Goal: Task Accomplishment & Management: Complete application form

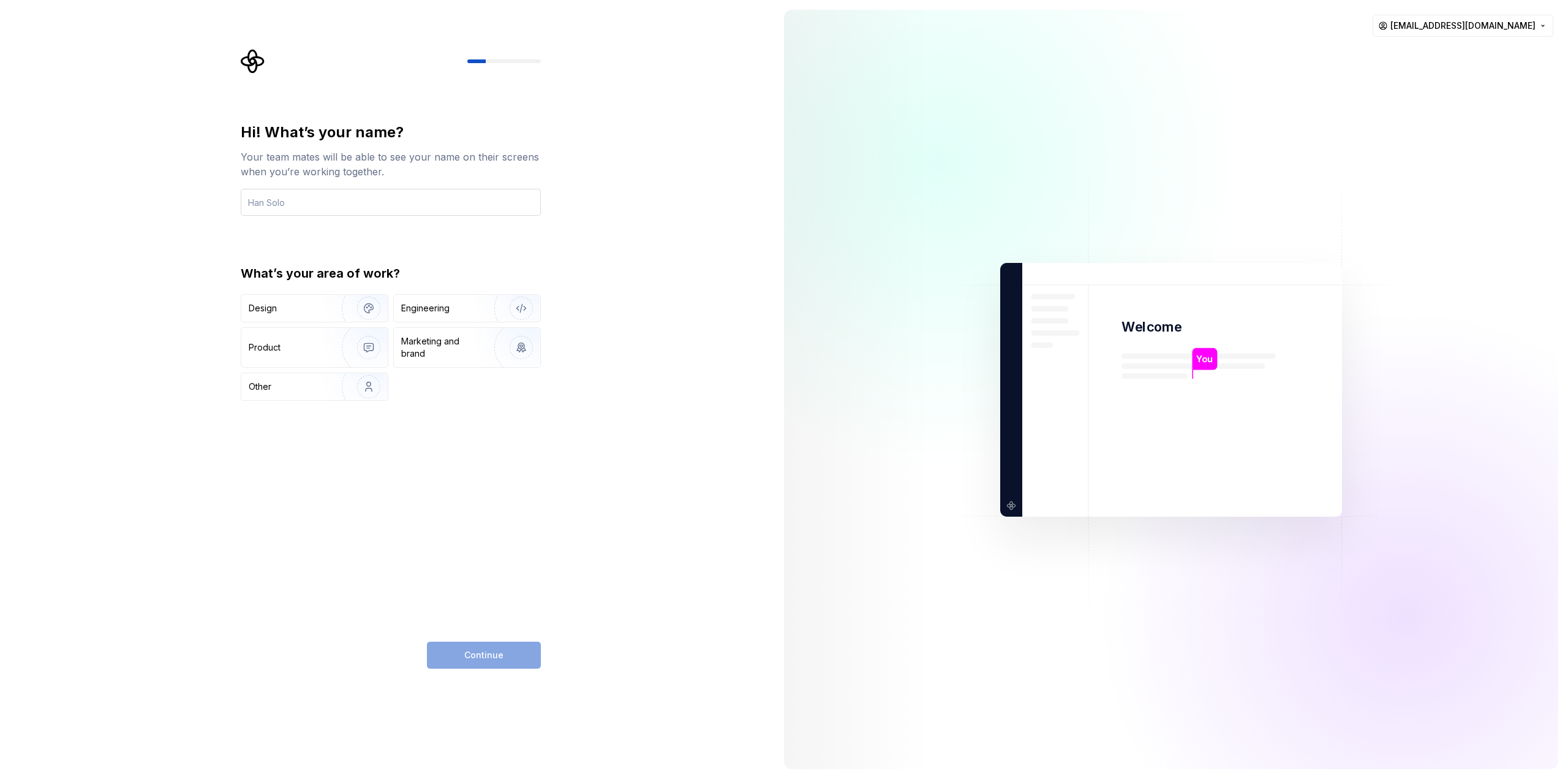
click at [342, 207] on input "text" at bounding box center [391, 202] width 300 height 27
type input "Alikani"
click at [324, 310] on img "button" at bounding box center [361, 308] width 79 height 82
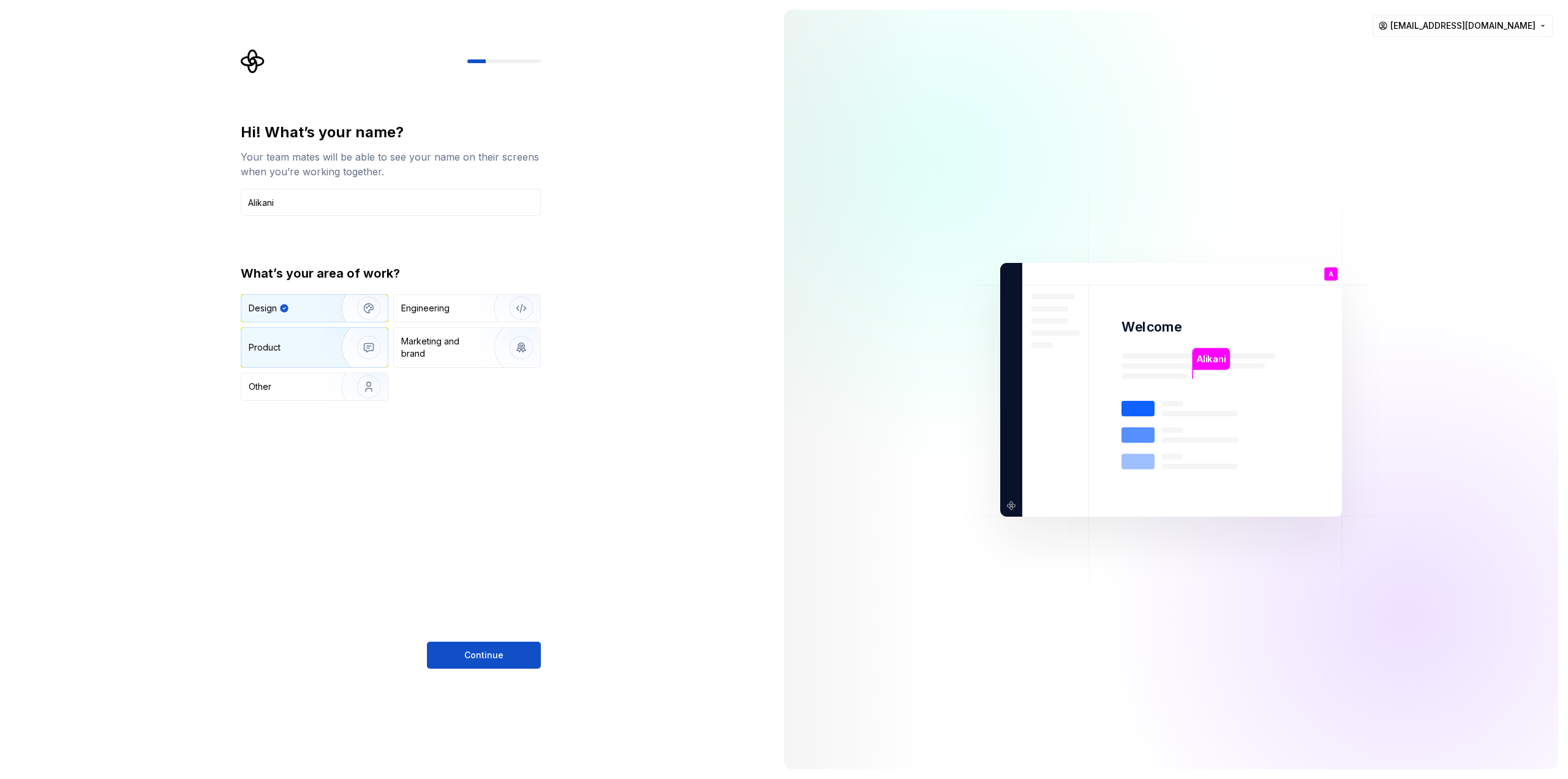
click at [353, 360] on img "button" at bounding box center [361, 347] width 79 height 82
click at [362, 316] on img "button" at bounding box center [361, 308] width 79 height 82
click at [485, 654] on span "Continue" at bounding box center [483, 655] width 39 height 12
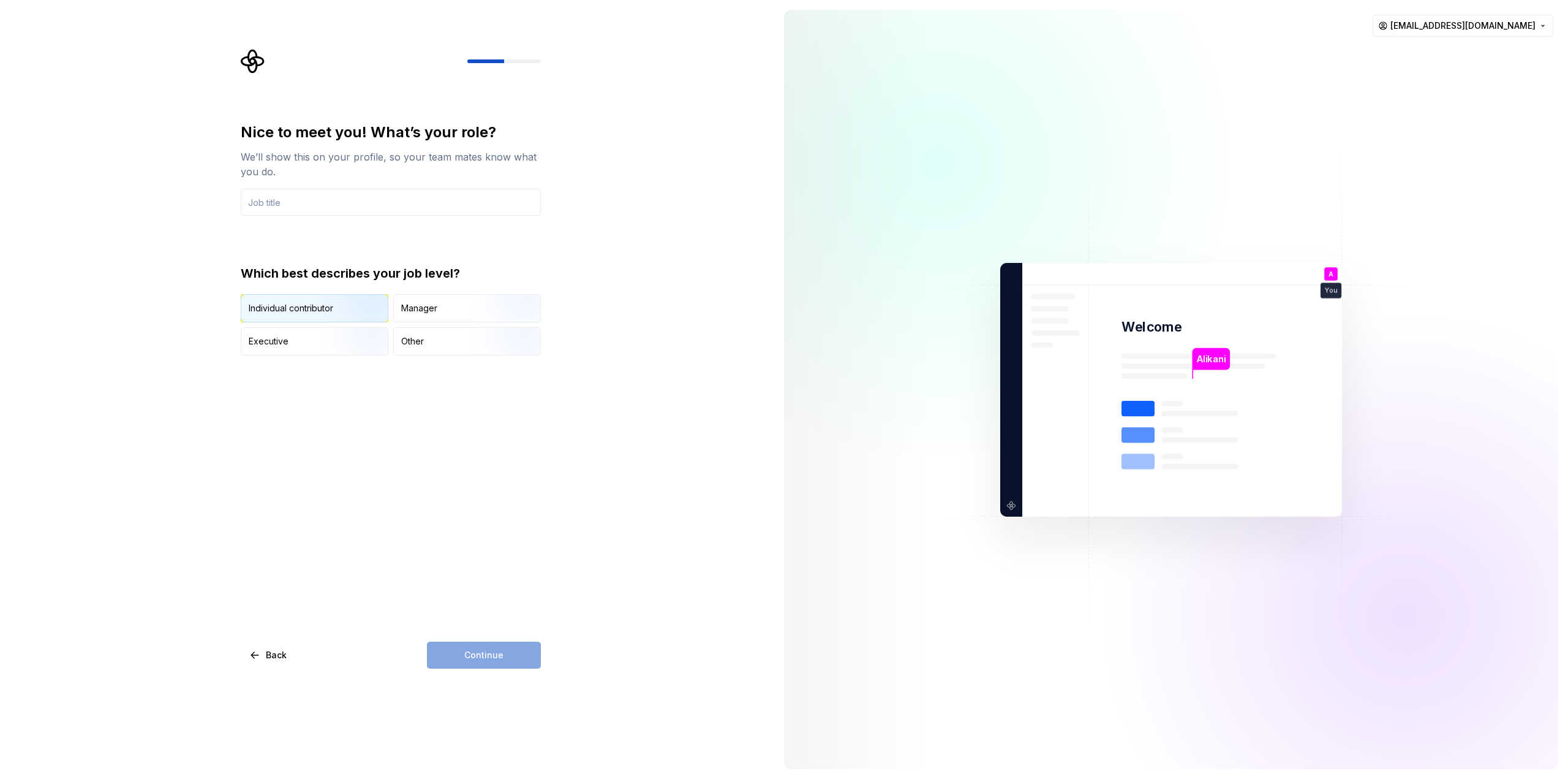
click at [316, 312] on div "Individual contributor" at bounding box center [291, 308] width 84 height 12
click at [285, 204] on input "text" at bounding box center [391, 202] width 300 height 27
click at [287, 212] on input "text" at bounding box center [391, 202] width 300 height 27
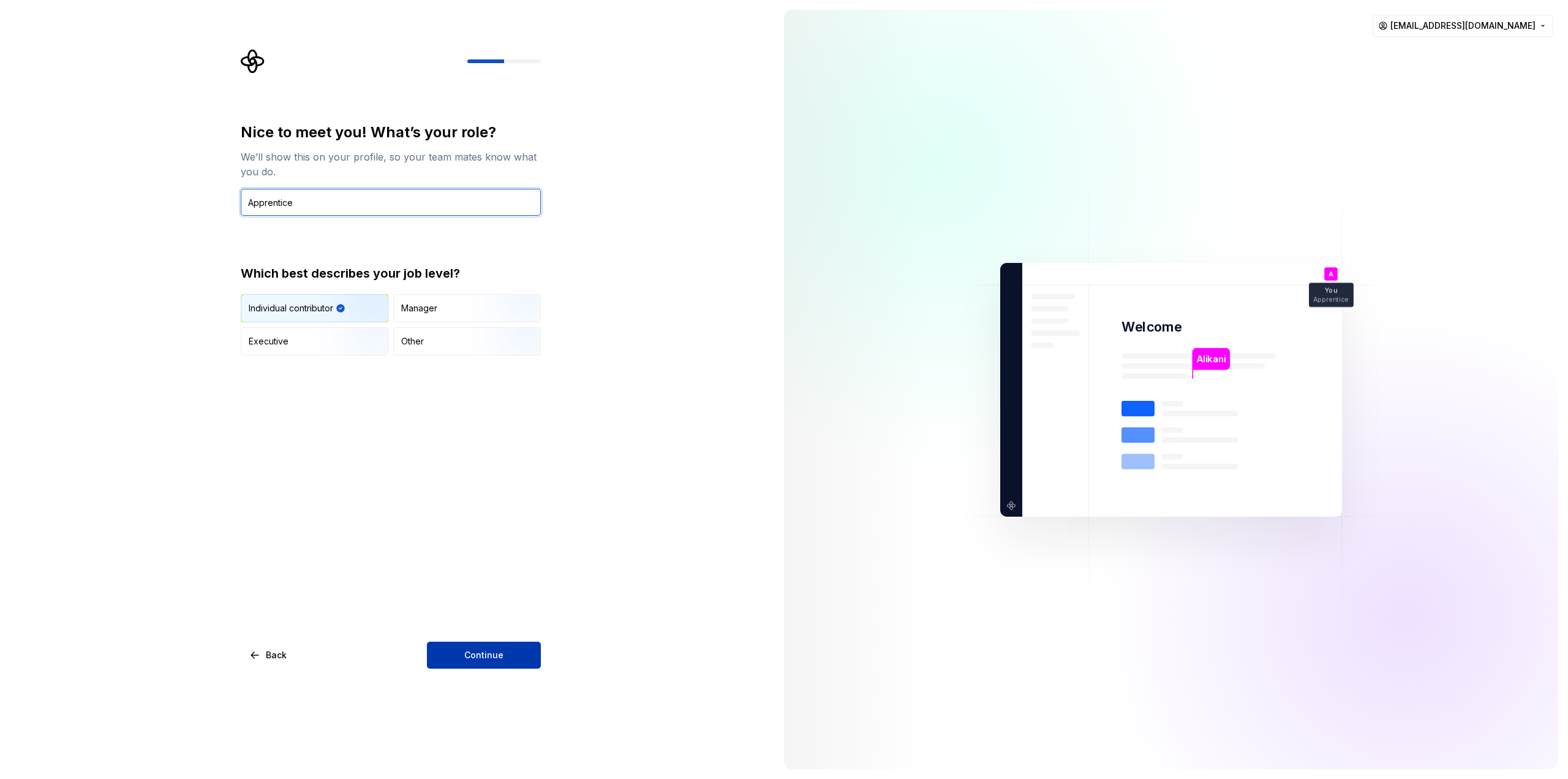
type input "Apprentice"
click at [474, 648] on button "Continue" at bounding box center [484, 655] width 114 height 27
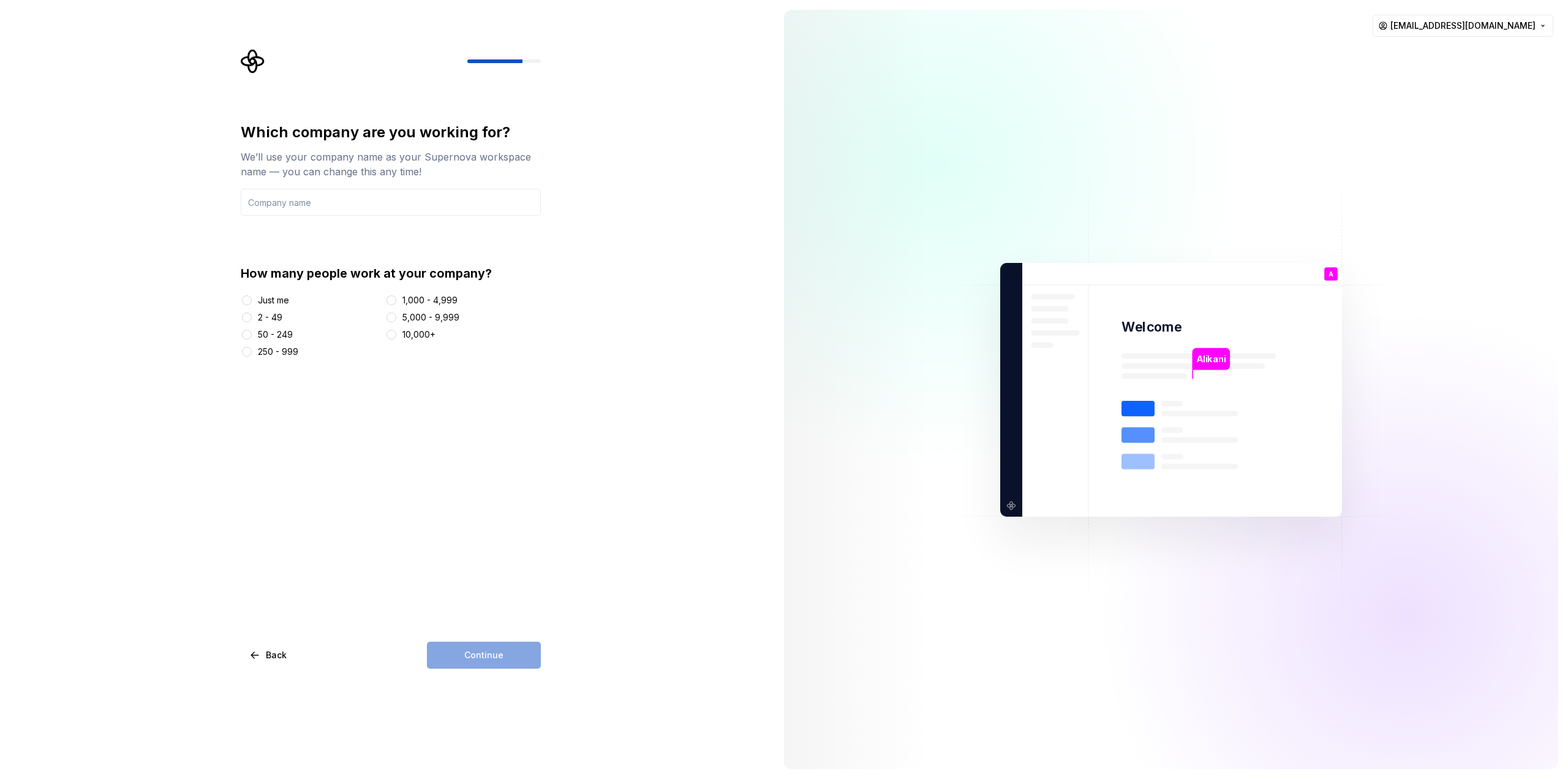
click at [261, 317] on div "2 - 49" at bounding box center [271, 317] width 25 height 12
click at [252, 317] on button "2 - 49" at bounding box center [247, 318] width 10 height 10
click at [293, 201] on input "text" at bounding box center [391, 202] width 300 height 27
